Goal: Communication & Community: Ask a question

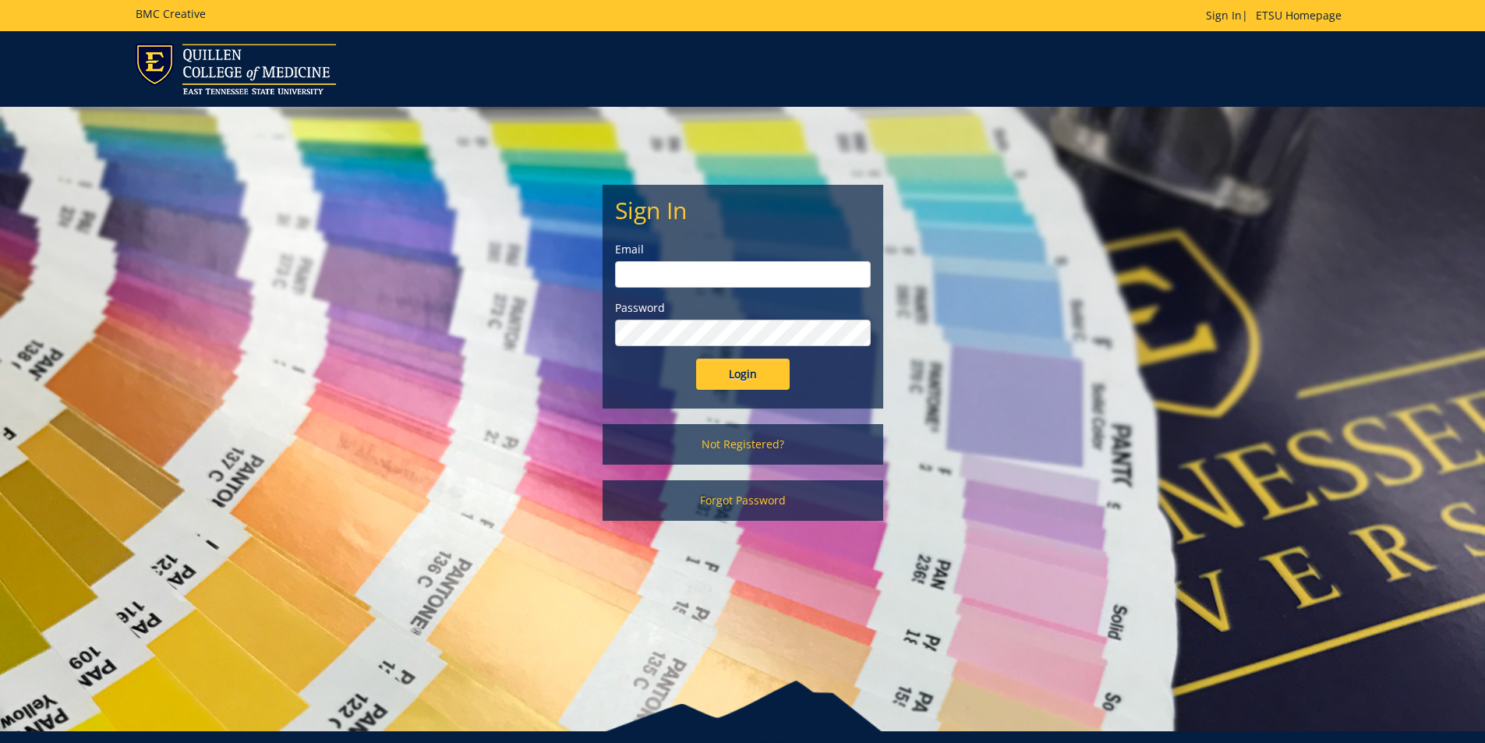
type input "[EMAIL_ADDRESS][DOMAIN_NAME]"
click at [726, 376] on input "Login" at bounding box center [743, 374] width 94 height 31
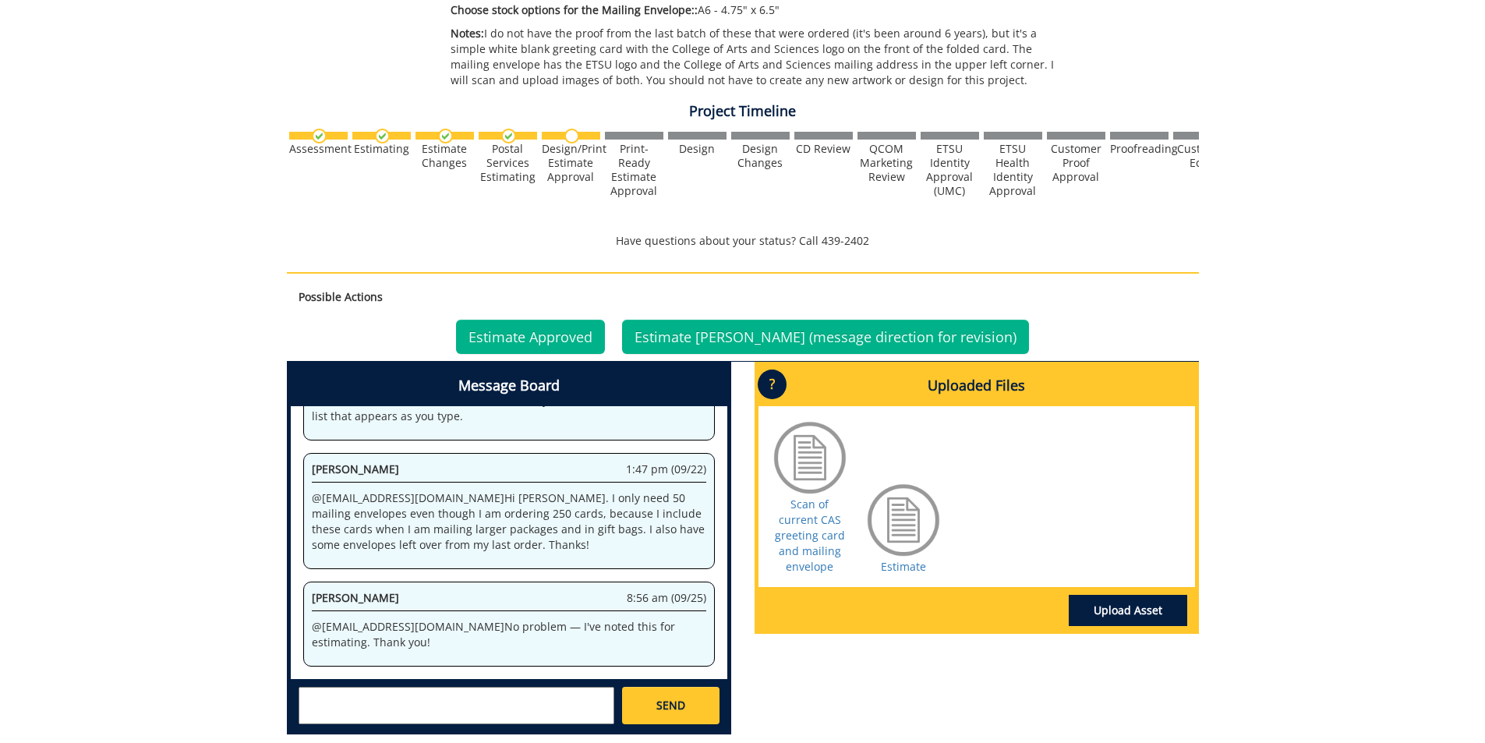
scroll to position [624, 0]
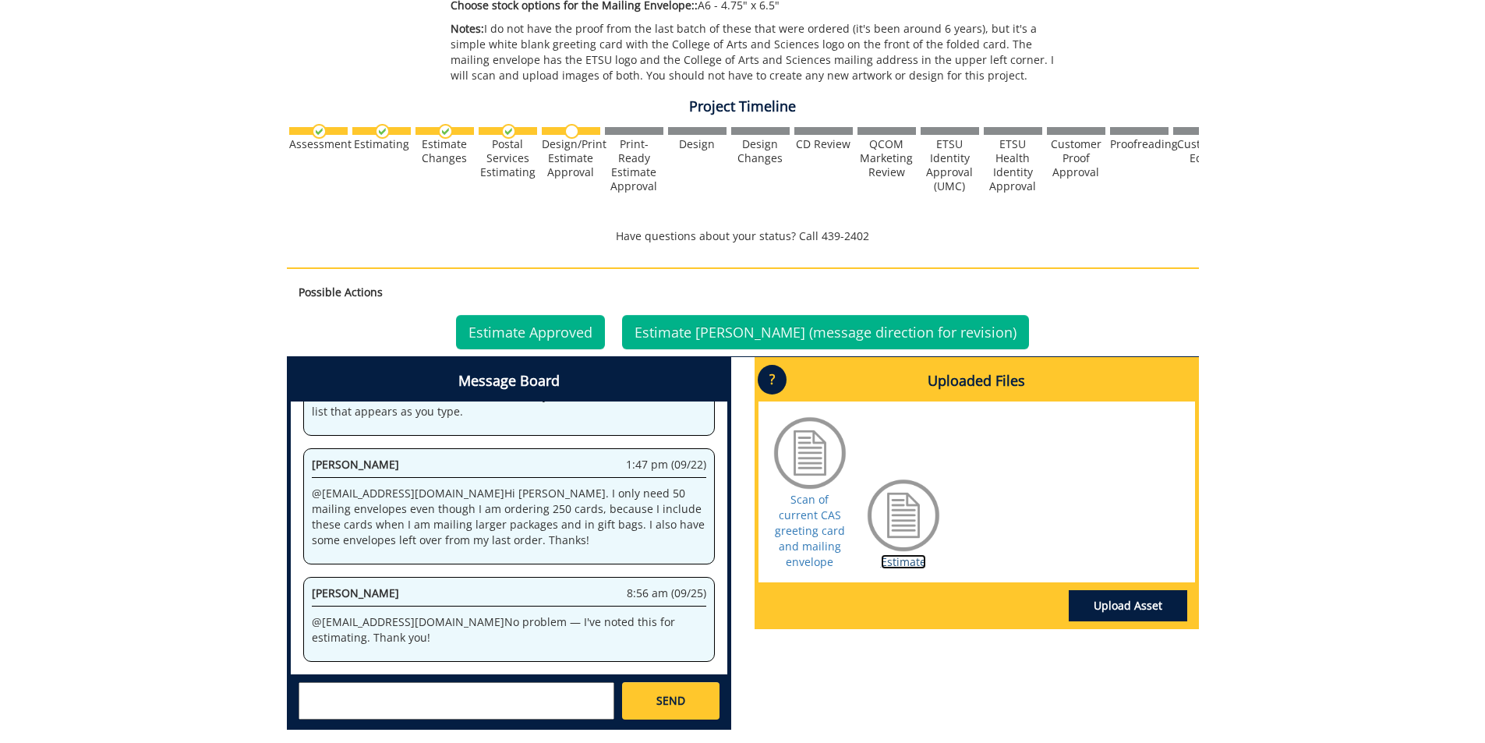
click at [900, 562] on link "Estimate" at bounding box center [903, 561] width 45 height 15
click at [836, 555] on div "Scan of current CAS greeting card and mailing envelope" at bounding box center [810, 492] width 78 height 156
click at [809, 554] on link "Scan of current CAS greeting card and mailing envelope" at bounding box center [810, 530] width 70 height 77
click at [362, 701] on textarea at bounding box center [457, 700] width 316 height 37
click at [908, 563] on link "Estimate" at bounding box center [903, 561] width 45 height 15
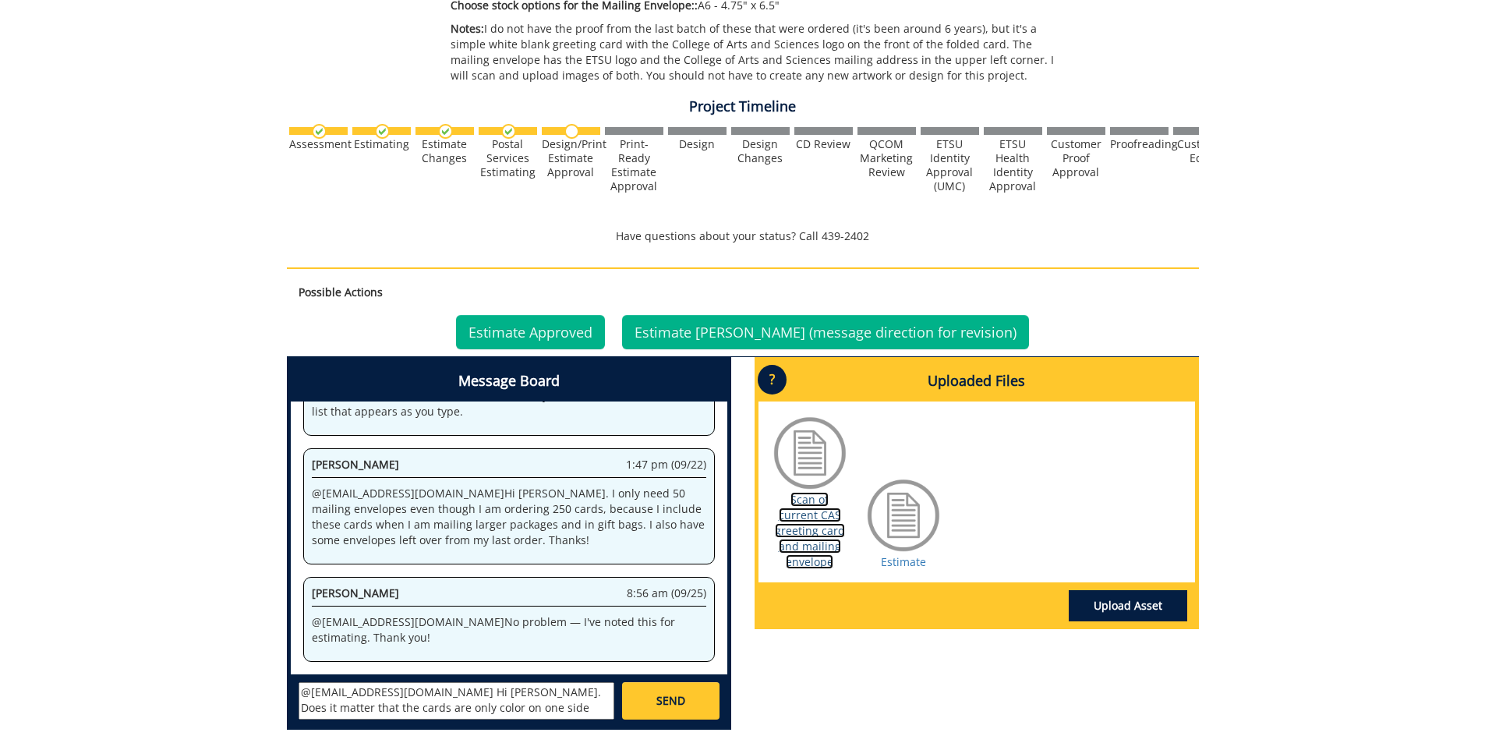
click at [802, 530] on link "Scan of current CAS greeting card and mailing envelope" at bounding box center [810, 530] width 70 height 77
click at [581, 709] on textarea "@fair@mail.etsu.edu Hi Jill. Does it matter that the cards are only color on on…" at bounding box center [457, 700] width 316 height 37
type textarea "@fair@mail.etsu.edu Hi Jill. Does it matter that the cards are only color on on…"
click at [689, 709] on link "SEND" at bounding box center [670, 700] width 97 height 37
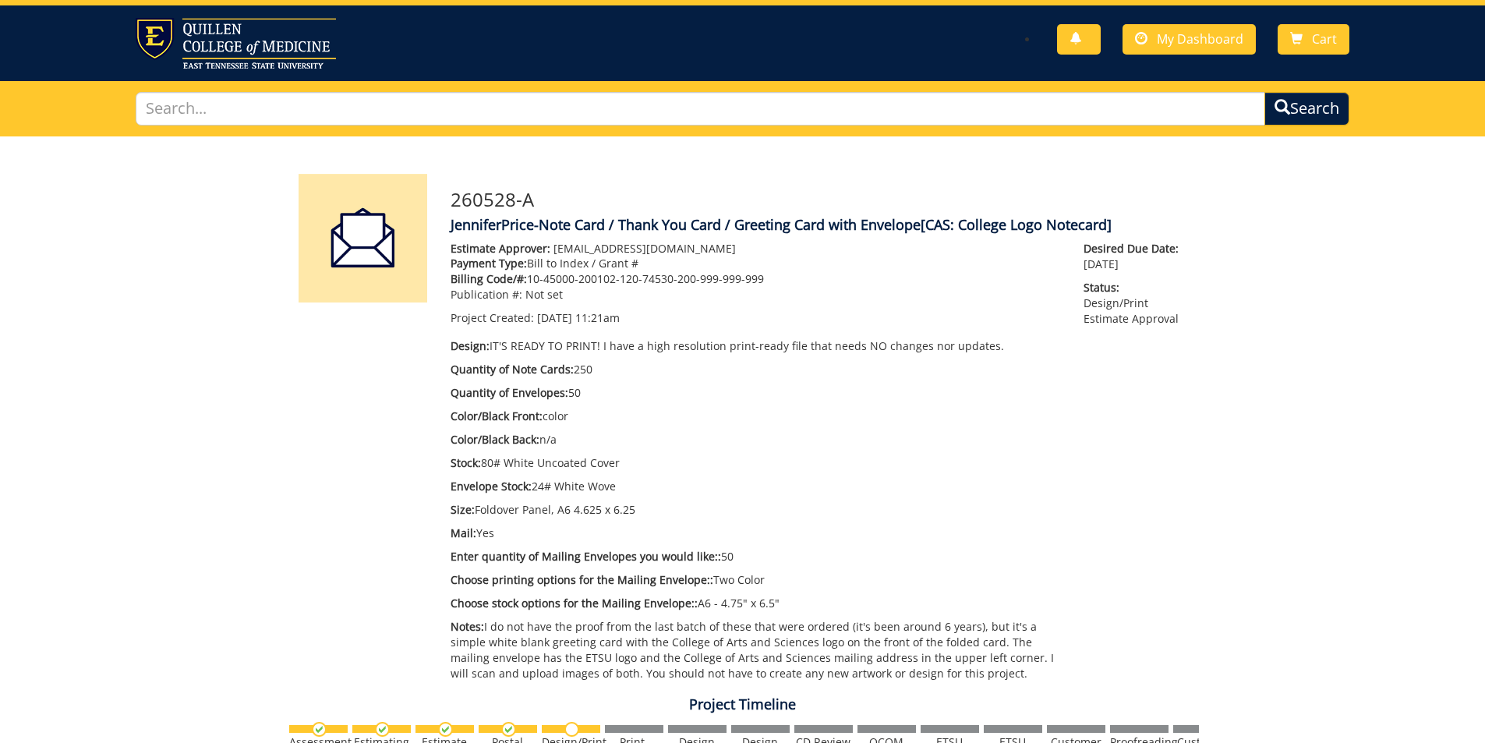
scroll to position [0, 0]
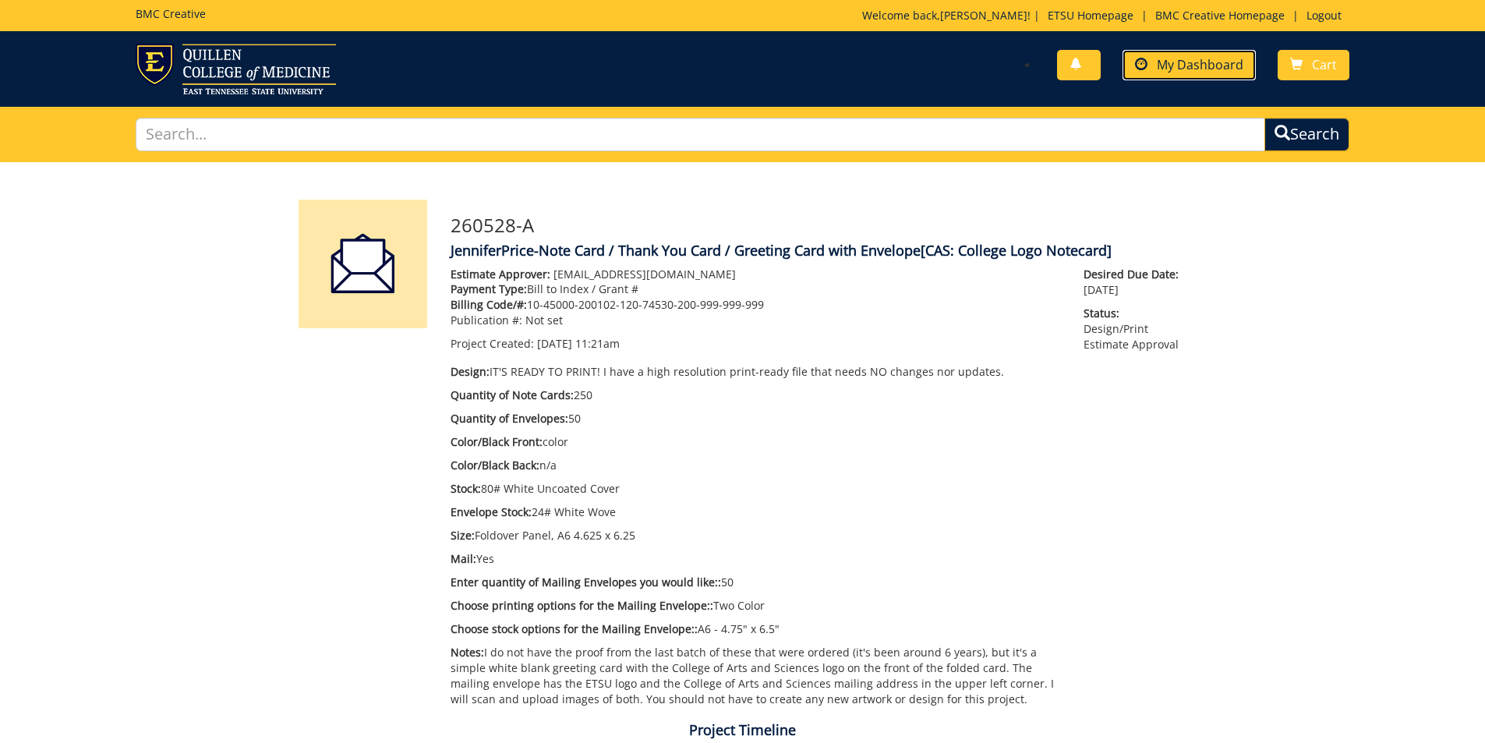
click at [1158, 68] on link "My Dashboard" at bounding box center [1188, 65] width 133 height 30
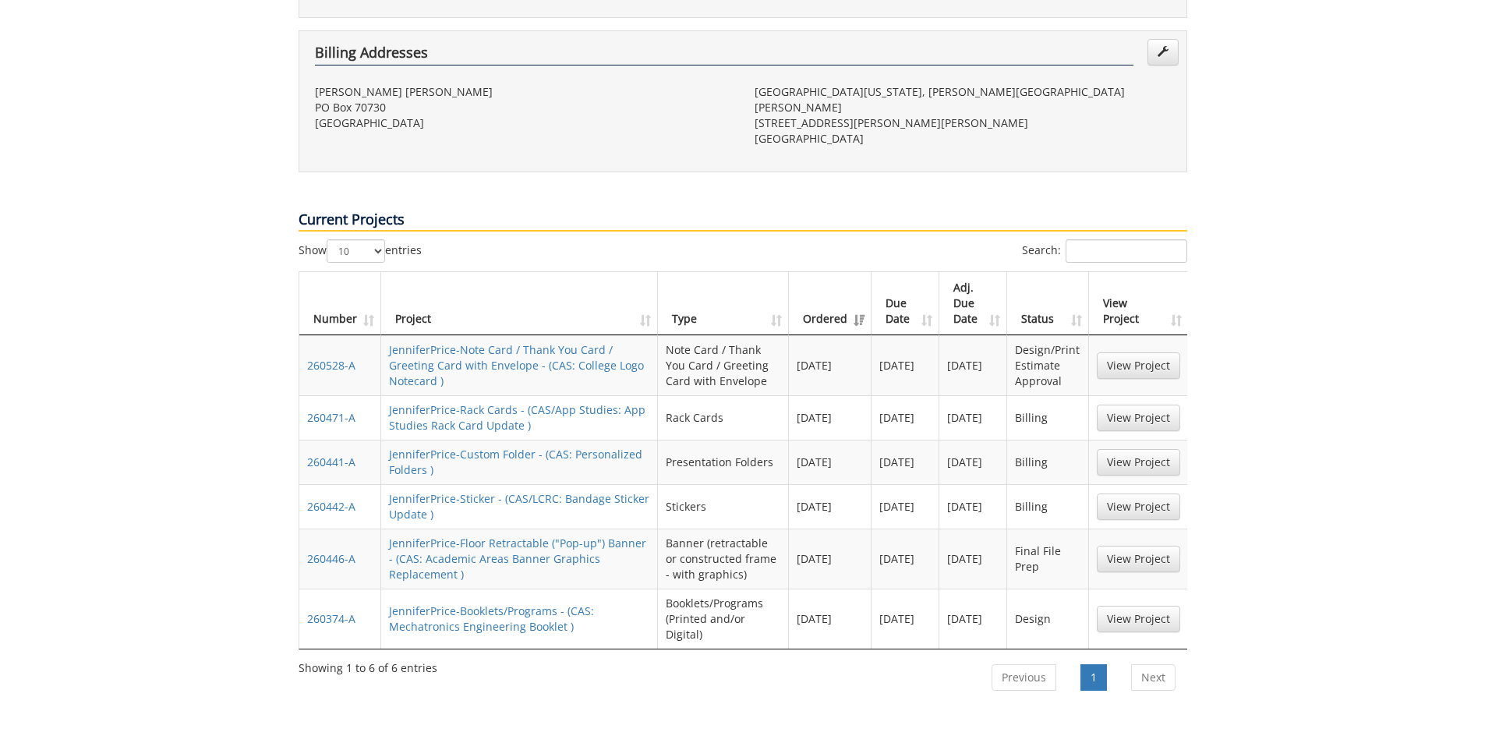
scroll to position [624, 0]
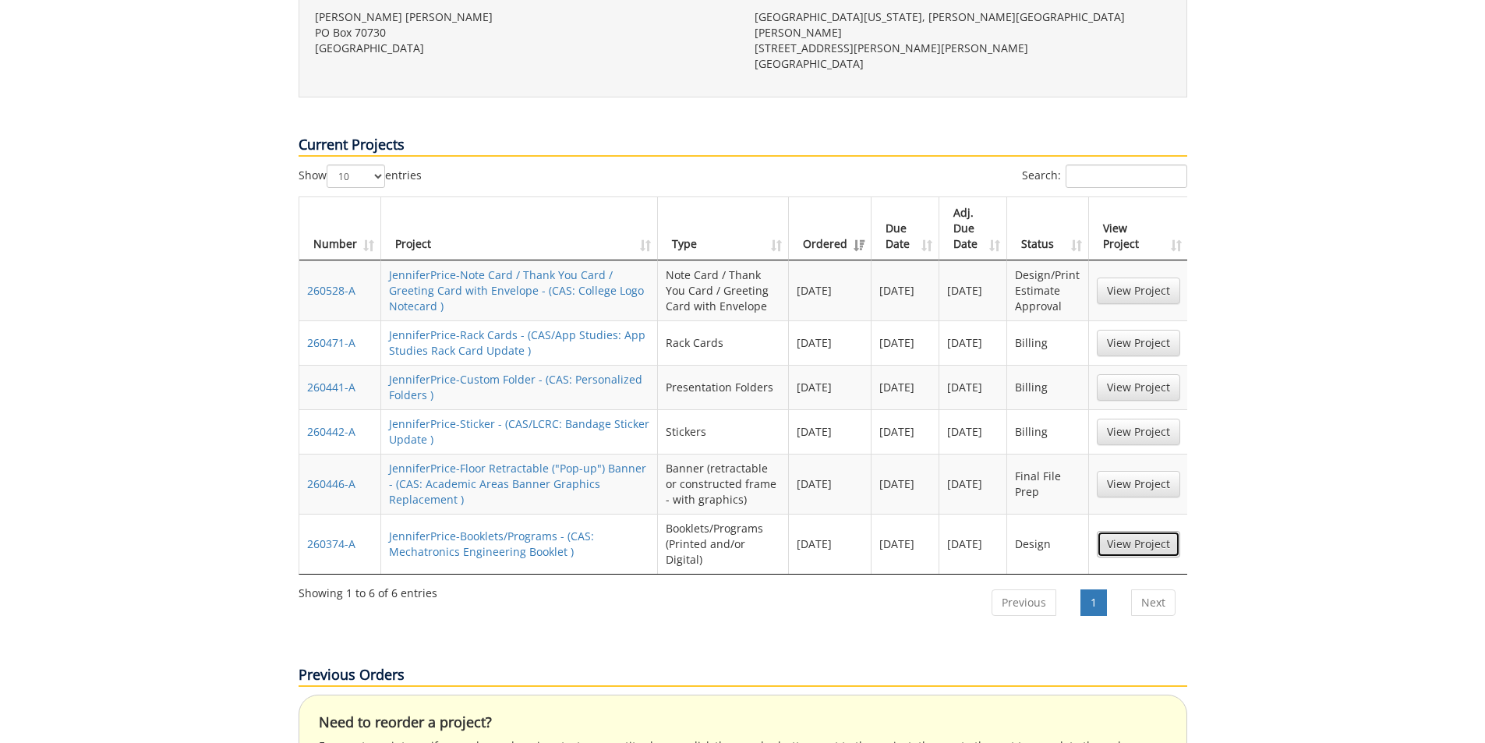
click at [1125, 531] on link "View Project" at bounding box center [1138, 544] width 83 height 27
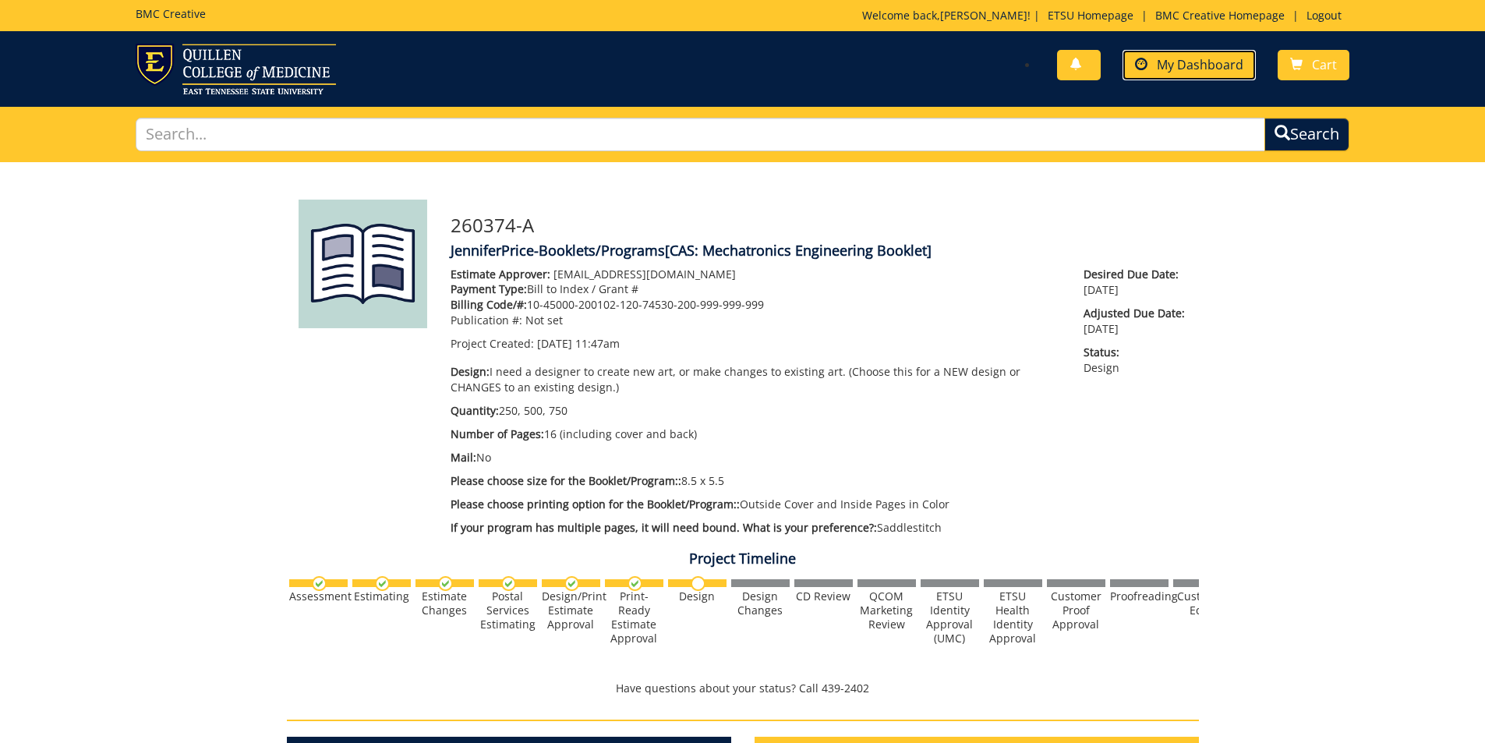
click at [1190, 68] on span "My Dashboard" at bounding box center [1200, 64] width 87 height 17
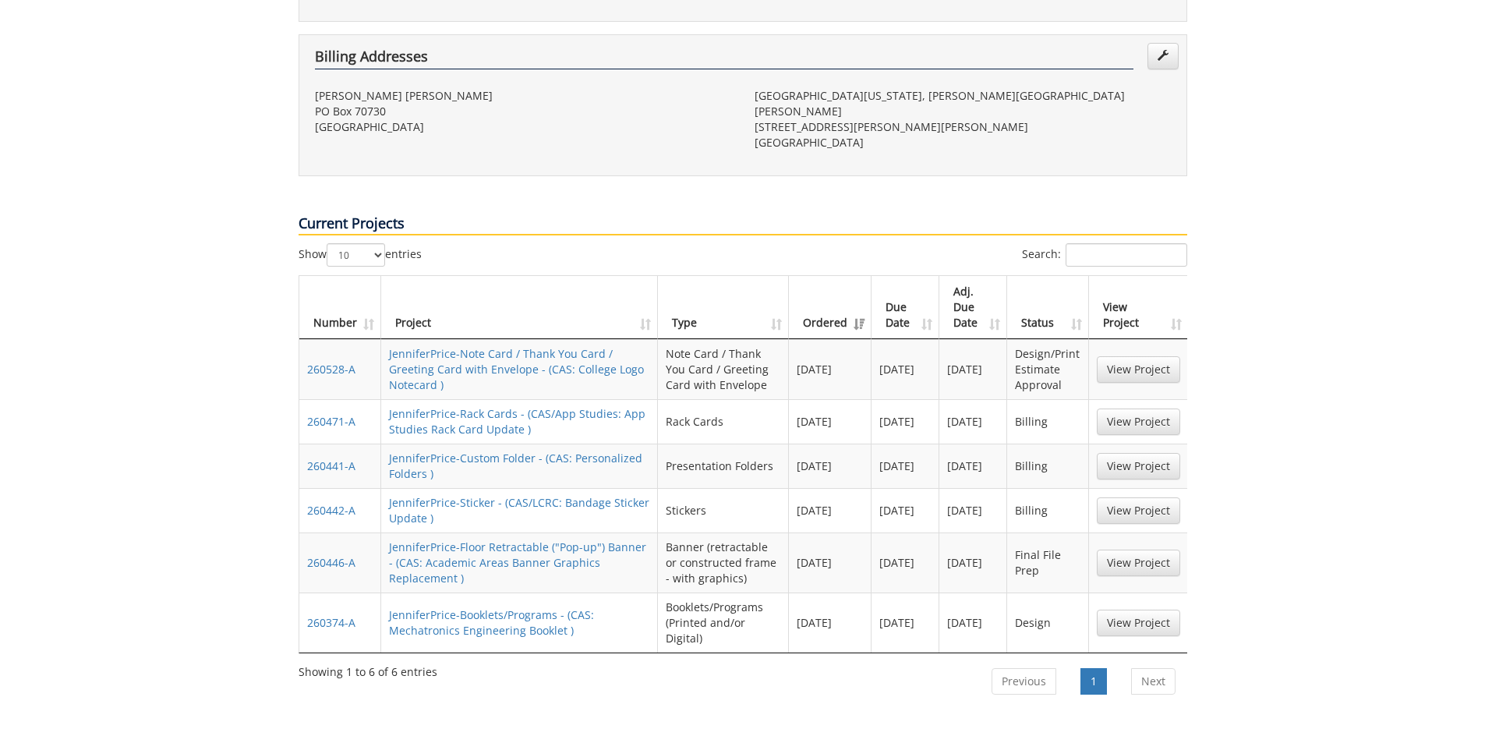
scroll to position [546, 0]
click at [1140, 549] on link "View Project" at bounding box center [1138, 562] width 83 height 27
